Goal: Task Accomplishment & Management: Use online tool/utility

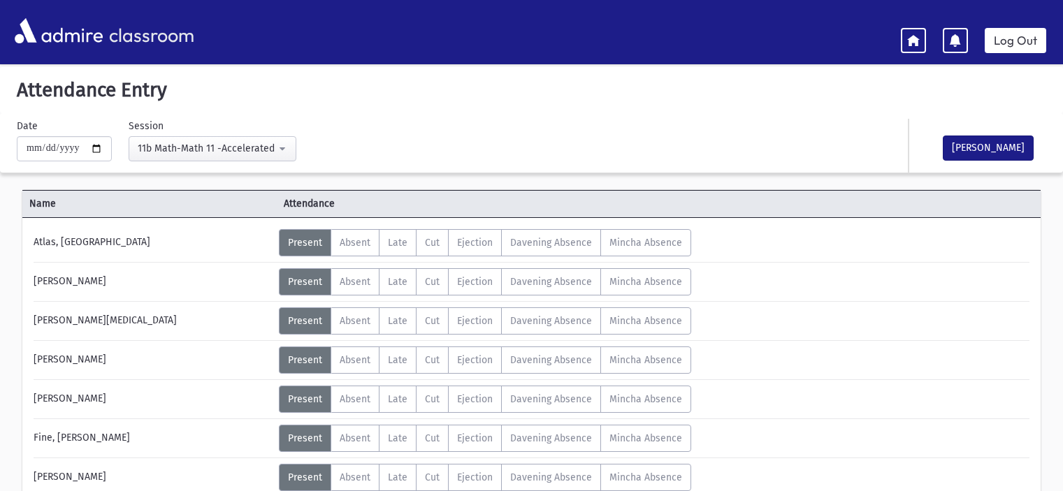
select select "****"
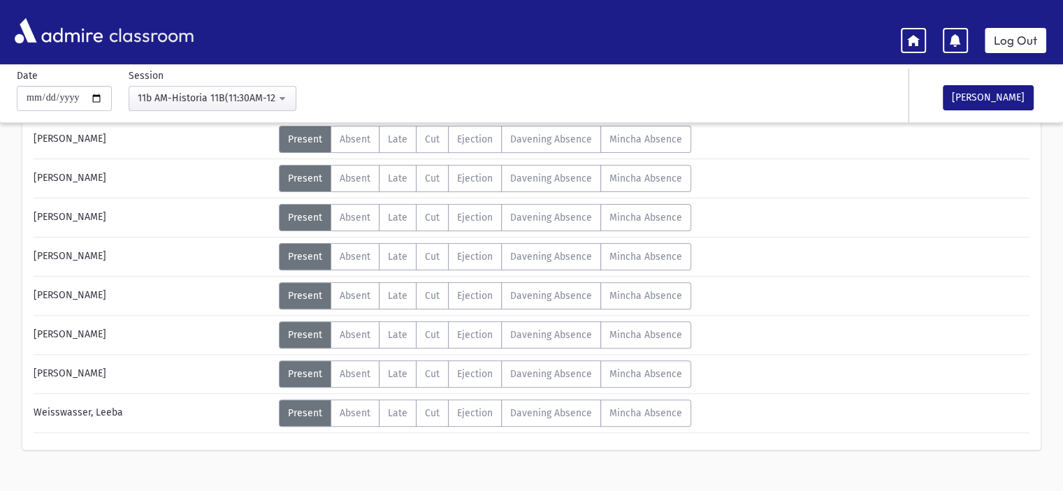
scroll to position [419, 0]
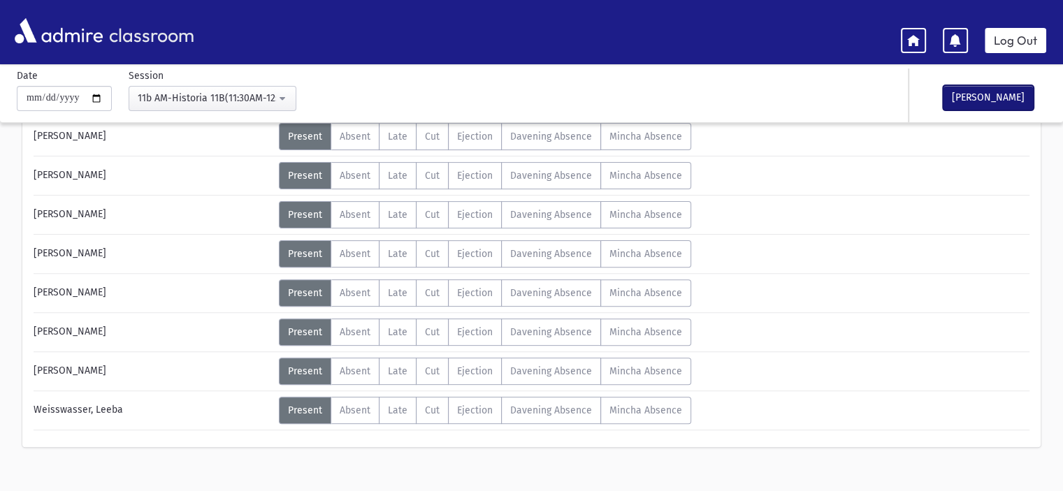
click at [987, 100] on button "[PERSON_NAME]" at bounding box center [988, 97] width 91 height 25
